Goal: Task Accomplishment & Management: Complete application form

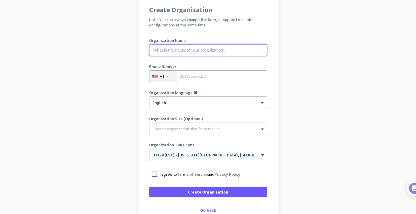
scroll to position [54, 0]
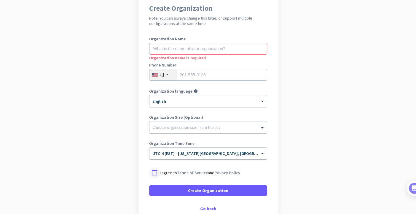
click at [154, 169] on div at bounding box center [154, 172] width 11 height 11
click at [214, 50] on input "text" at bounding box center [208, 49] width 118 height 12
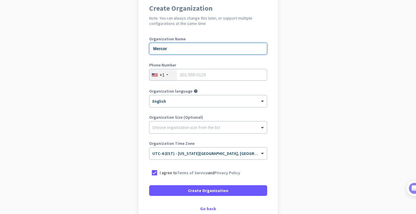
type input "Mercor"
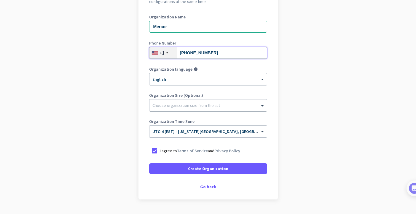
scroll to position [84, 0]
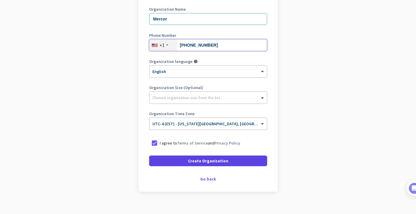
type input "[PHONE_NUMBER]"
click at [216, 158] on span "Create Organization" at bounding box center [208, 161] width 40 height 6
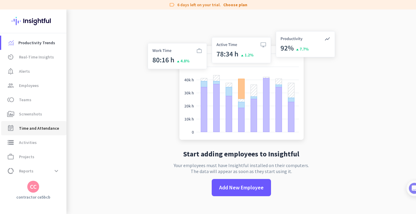
click at [28, 125] on span "Time and Attendance" at bounding box center [39, 128] width 40 height 7
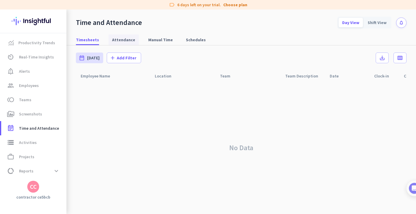
click at [114, 41] on span "Attendance" at bounding box center [123, 40] width 23 height 6
type input "[DATE] - [DATE]"
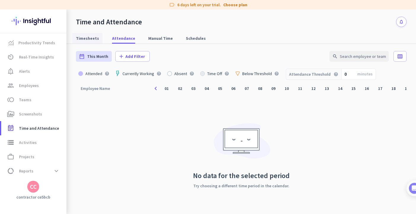
click at [86, 39] on span "Timesheets" at bounding box center [87, 38] width 23 height 6
type input "[DATE] - [DATE]"
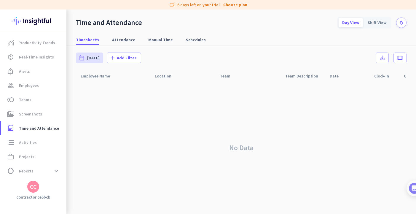
click at [401, 23] on icon "notifications" at bounding box center [401, 22] width 5 height 5
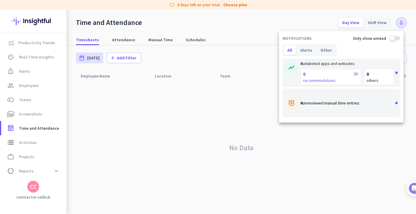
click at [182, 20] on div at bounding box center [208, 107] width 416 height 214
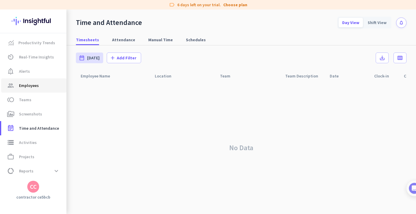
click at [29, 90] on link "group Employees" at bounding box center [33, 85] width 65 height 14
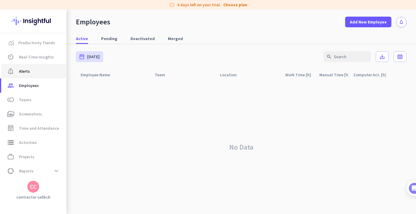
click at [31, 73] on span "notification_important Alerts" at bounding box center [34, 71] width 56 height 7
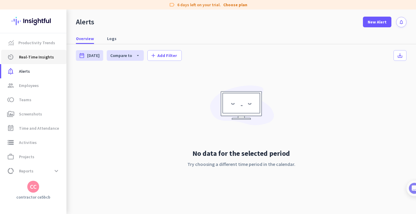
click at [34, 57] on span "Real-Time Insights" at bounding box center [36, 56] width 35 height 7
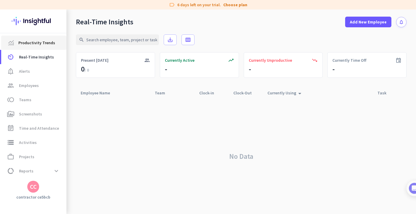
click at [38, 42] on span "Productivity Trends" at bounding box center [36, 42] width 37 height 7
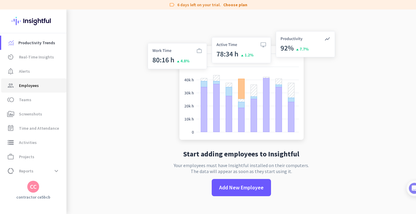
click at [25, 87] on span "Employees" at bounding box center [29, 85] width 20 height 7
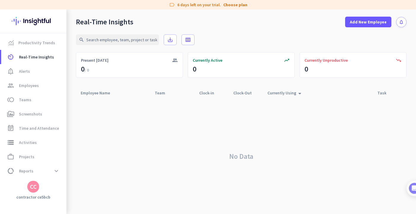
click at [399, 24] on icon "notifications" at bounding box center [401, 22] width 5 height 5
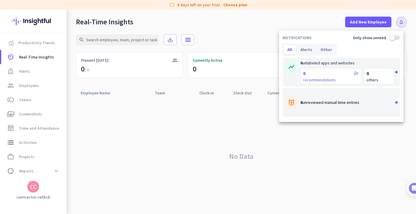
click at [399, 24] on div at bounding box center [208, 107] width 416 height 214
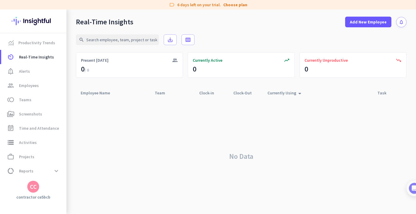
click at [29, 22] on img at bounding box center [33, 20] width 43 height 23
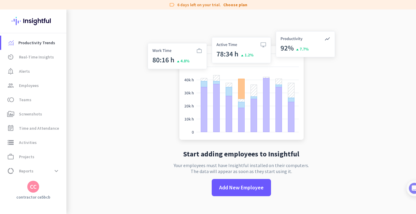
click at [31, 191] on div "CC" at bounding box center [33, 187] width 12 height 12
click at [57, 173] on span "Sign out" at bounding box center [65, 175] width 36 height 5
